Goal: Information Seeking & Learning: Find contact information

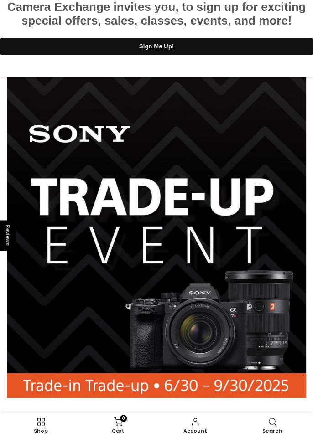
click at [278, 428] on link "Search" at bounding box center [272, 426] width 77 height 21
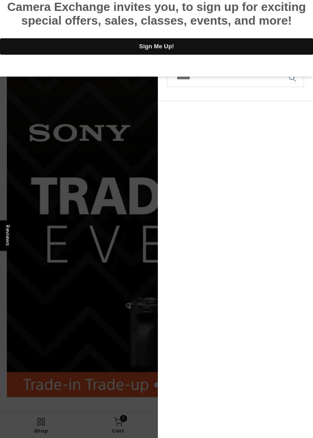
click at [303, 0] on div at bounding box center [156, 0] width 313 height 0
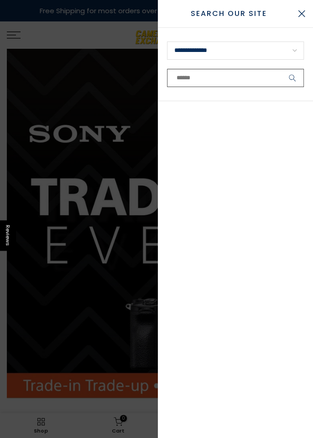
click at [235, 75] on input "text" at bounding box center [235, 78] width 137 height 18
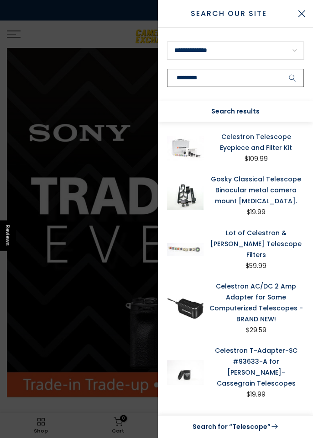
type input "*********"
click at [281, 69] on button "submit" at bounding box center [292, 78] width 23 height 18
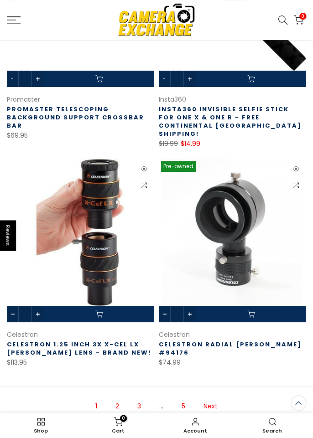
scroll to position [1223, 0]
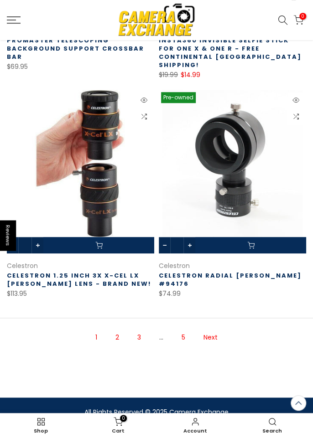
click at [115, 330] on link "2" at bounding box center [117, 338] width 13 height 16
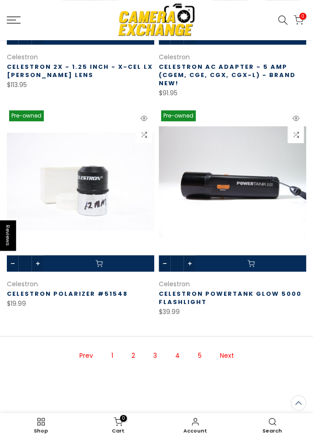
scroll to position [1205, 0]
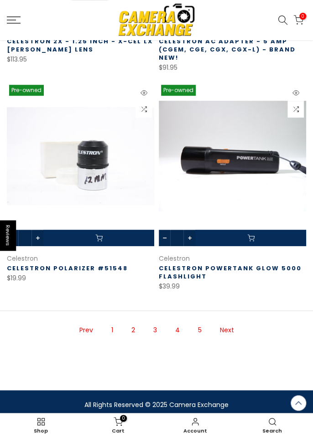
click at [157, 326] on link "3" at bounding box center [155, 331] width 13 height 16
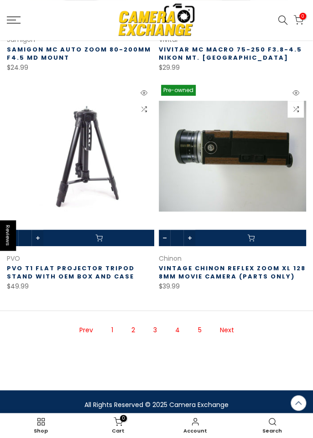
scroll to position [1182, 0]
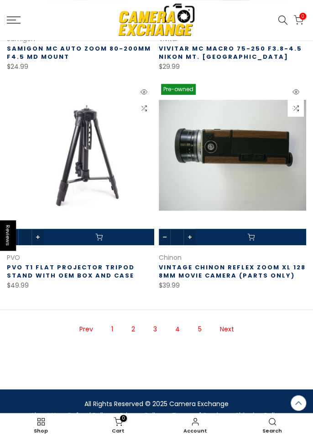
click at [179, 330] on link "4" at bounding box center [178, 330] width 14 height 16
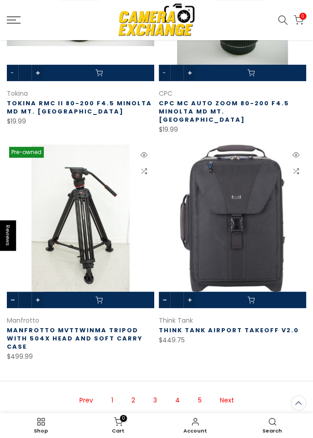
scroll to position [1173, 0]
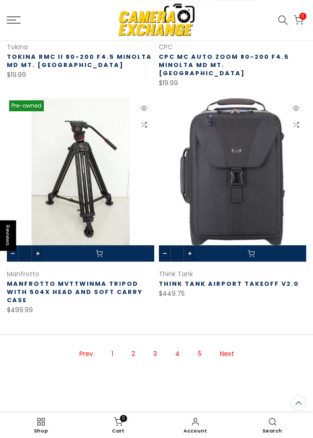
click at [203, 346] on link "5" at bounding box center [199, 354] width 13 height 16
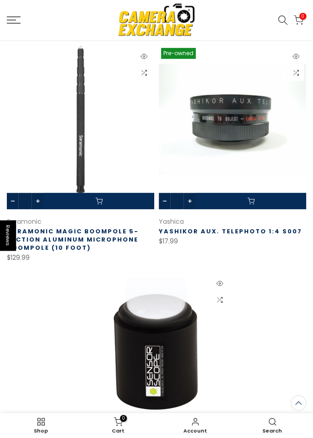
scroll to position [130, 0]
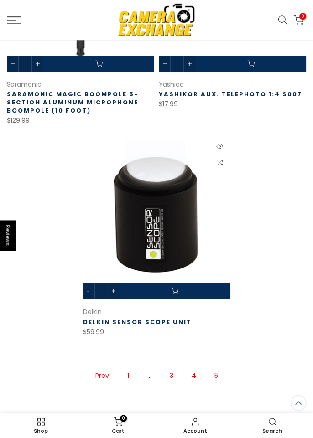
click at [125, 378] on link "1" at bounding box center [128, 376] width 11 height 16
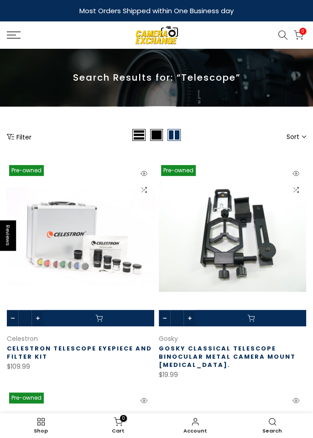
click at [16, 35] on rect at bounding box center [11, 35] width 9 height 1
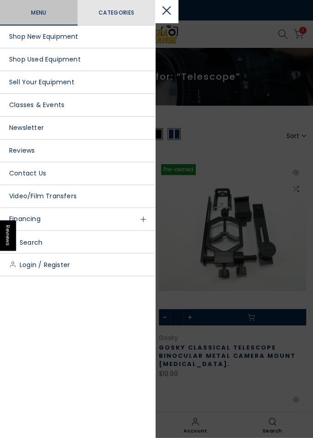
click at [97, 175] on link "Contact Us" at bounding box center [77, 173] width 155 height 23
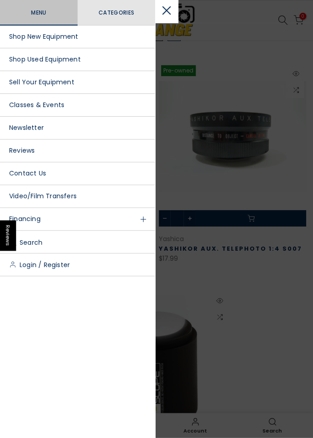
scroll to position [116, 0]
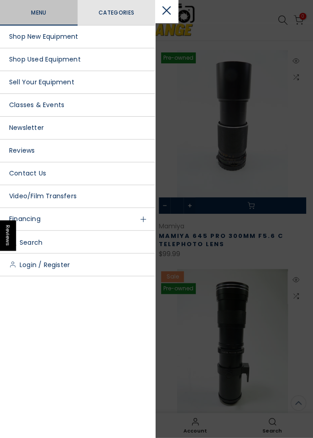
scroll to position [130, 0]
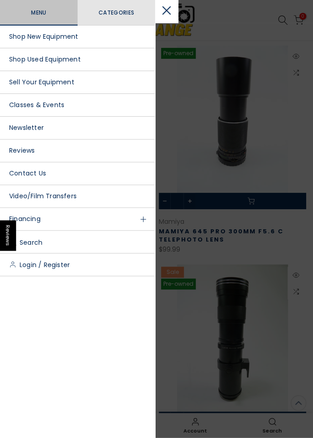
click at [165, 3] on button "Close menu, categories" at bounding box center [166, 11] width 23 height 23
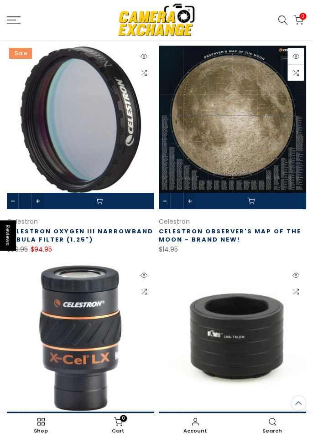
scroll to position [130, 0]
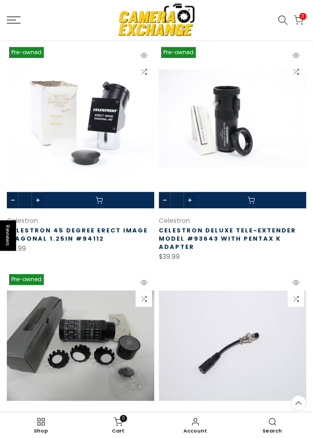
scroll to position [130, 0]
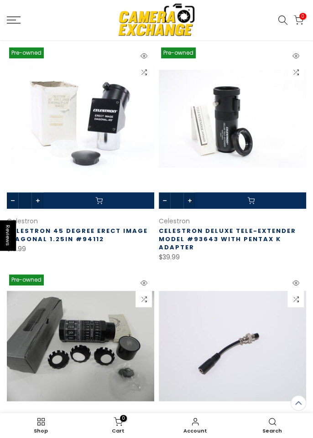
scroll to position [1223, 0]
